Goal: Task Accomplishment & Management: Use online tool/utility

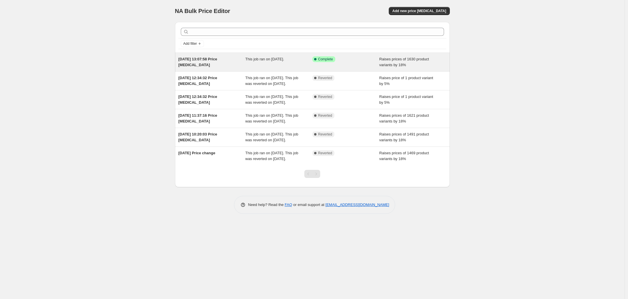
click at [198, 61] on span "15. nov. 2024, 13:07:58 Price change job" at bounding box center [197, 62] width 39 height 10
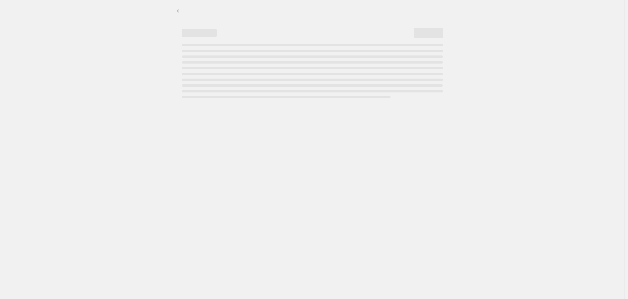
select select "percentage"
select select "remove"
select select "collection"
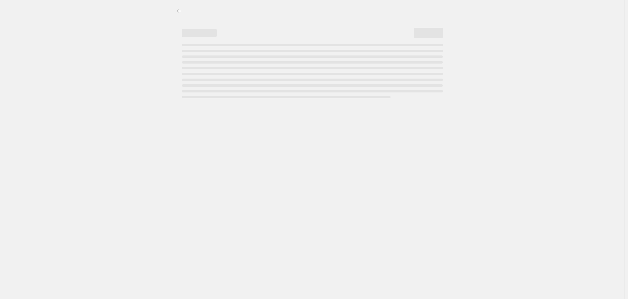
select select "collection"
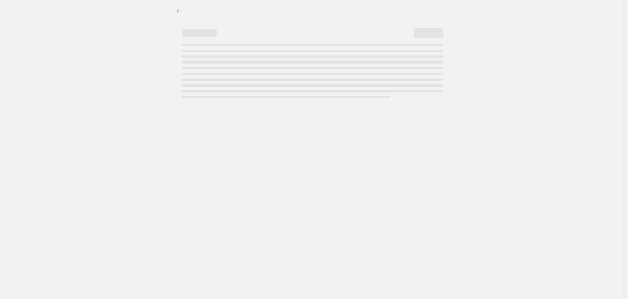
select select "collection"
